Goal: Task Accomplishment & Management: Manage account settings

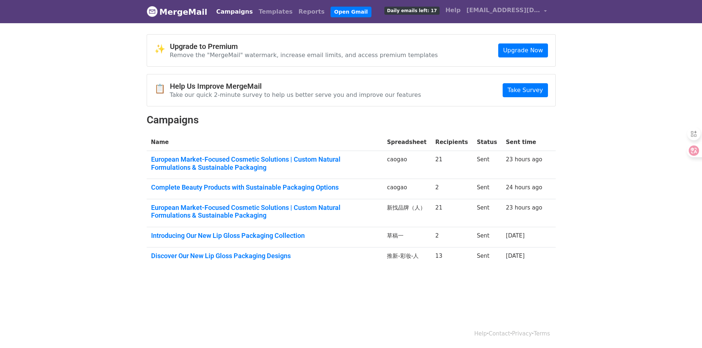
click at [426, 9] on span "Daily emails left: 17" at bounding box center [411, 11] width 55 height 8
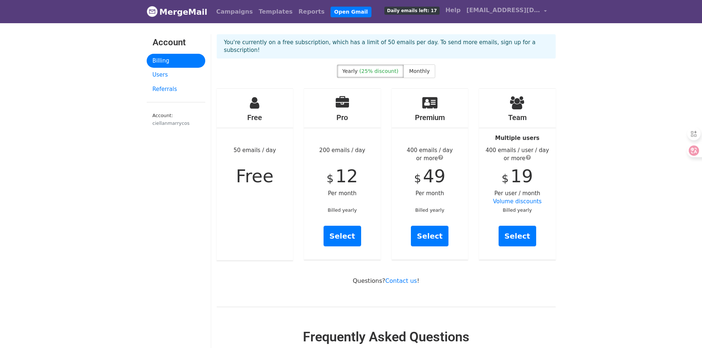
click at [282, 174] on div "Free 50 emails / day Free" at bounding box center [255, 175] width 77 height 172
click at [266, 160] on div "Free 50 emails / day Free" at bounding box center [255, 175] width 77 height 172
click at [236, 9] on link "Campaigns" at bounding box center [234, 11] width 42 height 15
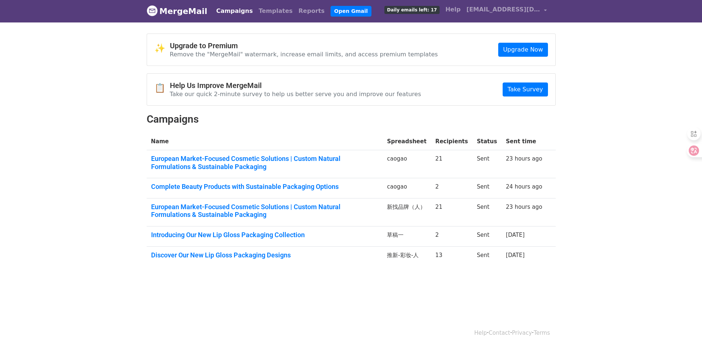
scroll to position [1, 0]
